Goal: Information Seeking & Learning: Compare options

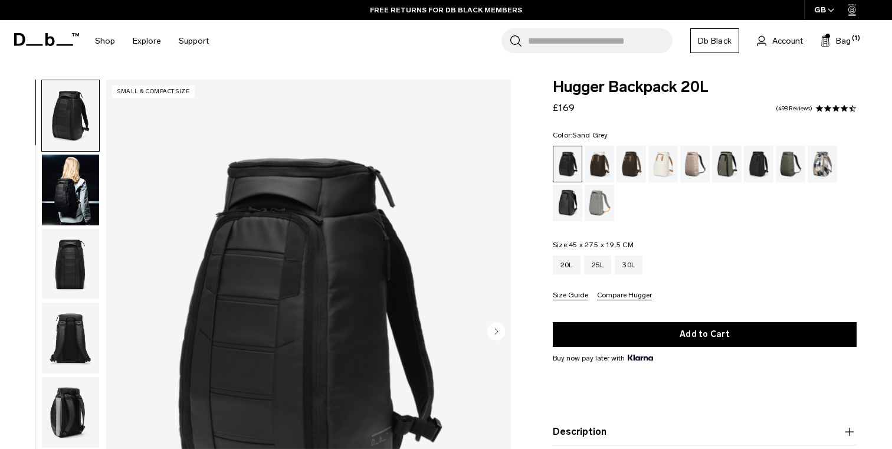
click at [598, 204] on div "Sand Grey" at bounding box center [600, 203] width 30 height 37
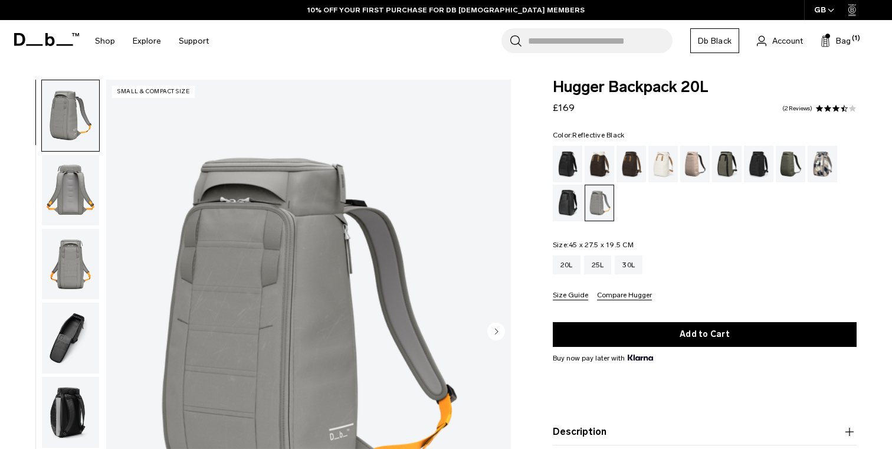
click at [573, 204] on div "Reflective Black" at bounding box center [568, 203] width 30 height 37
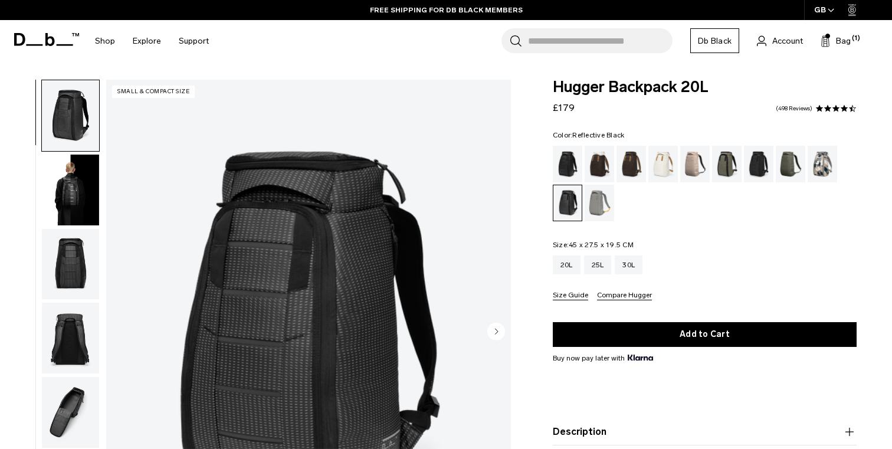
click at [75, 185] on img "button" at bounding box center [70, 190] width 57 height 71
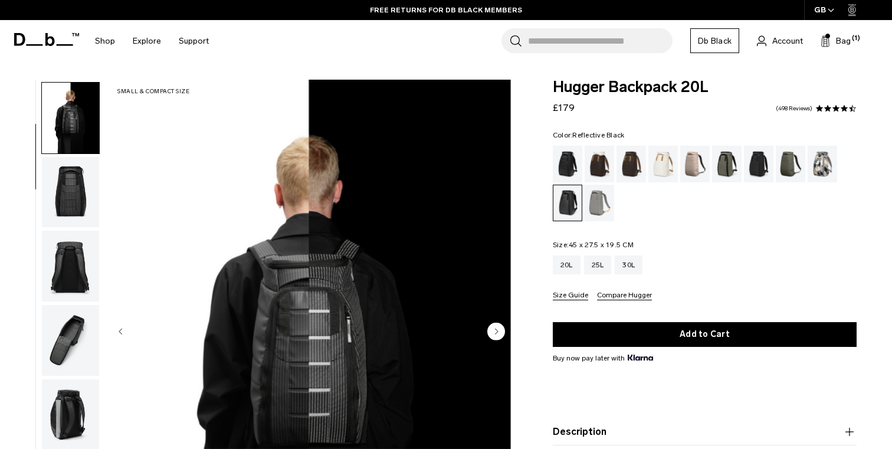
scroll to position [74, 0]
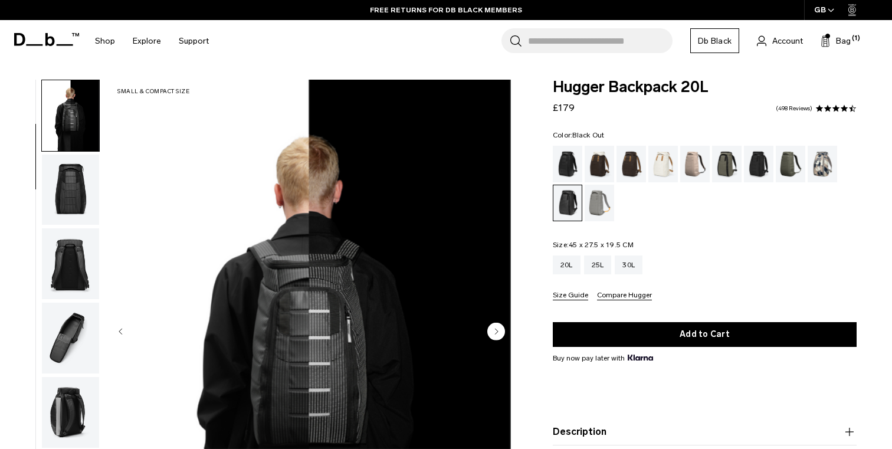
click at [571, 162] on div "Black Out" at bounding box center [568, 164] width 30 height 37
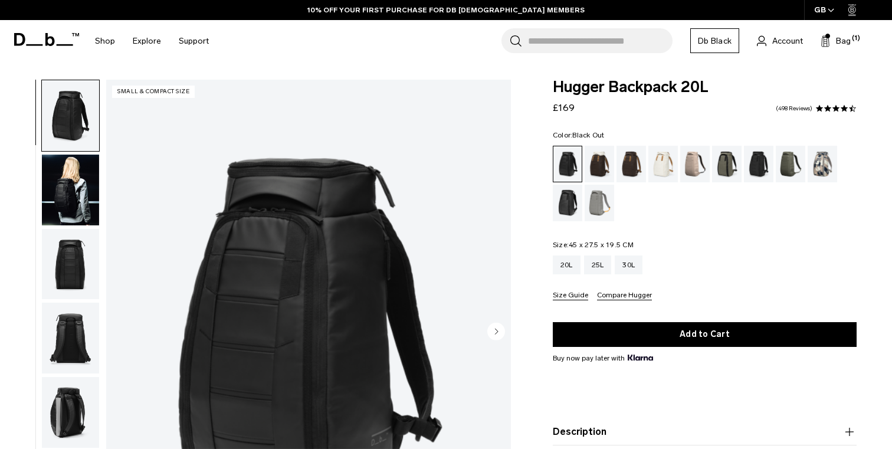
click at [61, 189] on img "button" at bounding box center [70, 190] width 57 height 71
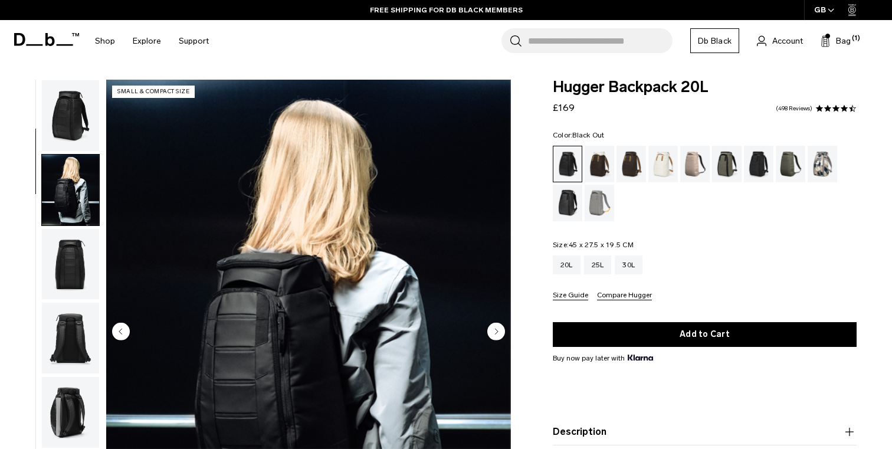
click at [719, 235] on div "Color: Black Out Out of stock Size: 45 x 27.5 x 19.5 CM Out of stock 20L 25L 30L" at bounding box center [705, 216] width 304 height 169
click at [696, 207] on ul at bounding box center [705, 184] width 304 height 76
